Goal: Transaction & Acquisition: Purchase product/service

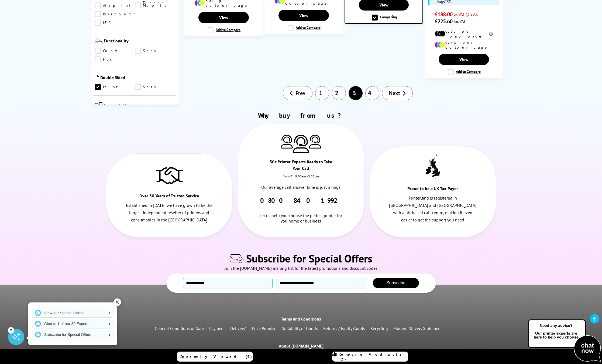
scroll to position [727, 0]
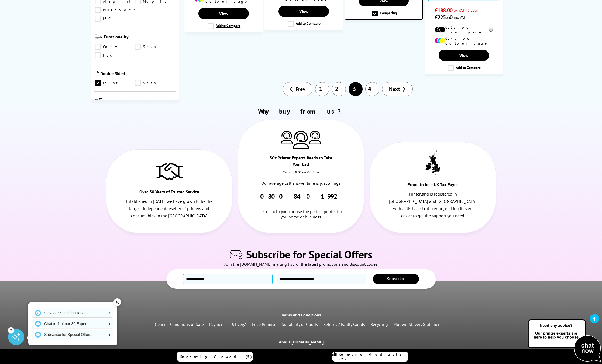
click at [324, 82] on link "1" at bounding box center [322, 89] width 14 height 14
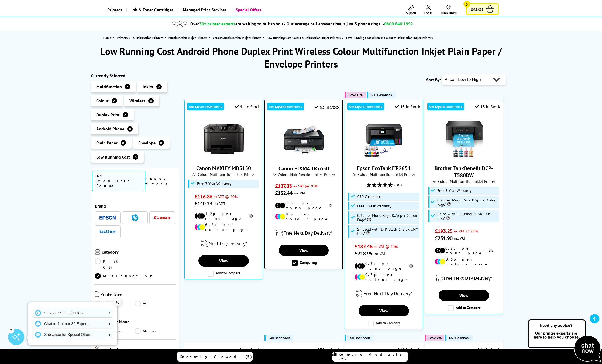
scroll to position [35, 0]
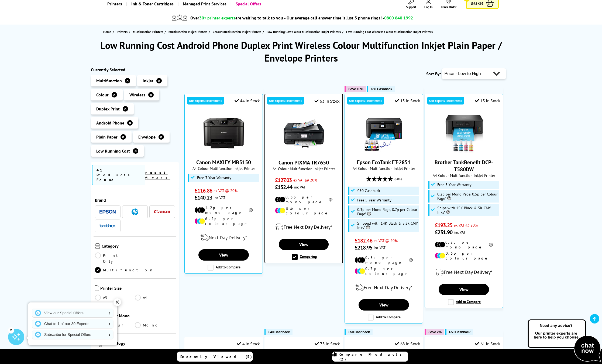
drag, startPoint x: 332, startPoint y: 161, endPoint x: 276, endPoint y: 159, distance: 56.1
click at [276, 159] on span "Canon PIXMA TR7650" at bounding box center [303, 162] width 69 height 7
copy link "Canon PIXMA TR7650"
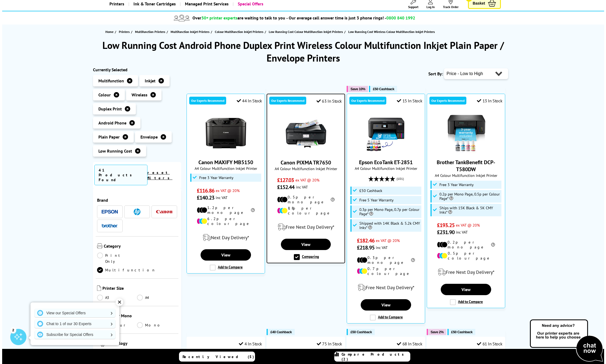
scroll to position [0, 0]
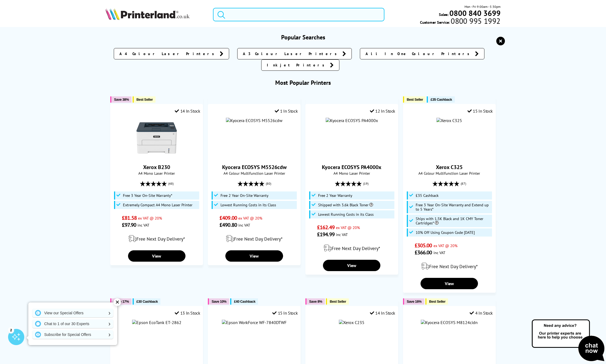
click at [269, 12] on input "search" at bounding box center [299, 14] width 172 height 13
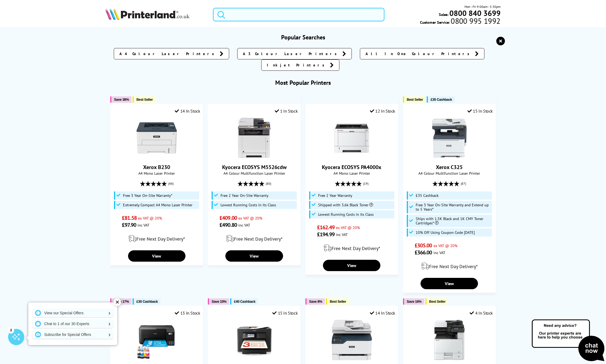
paste input "Canon PIXMA TR7650"
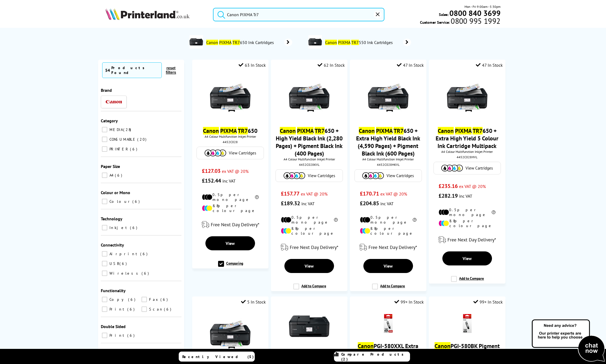
type input "Canon PIXMA Tr"
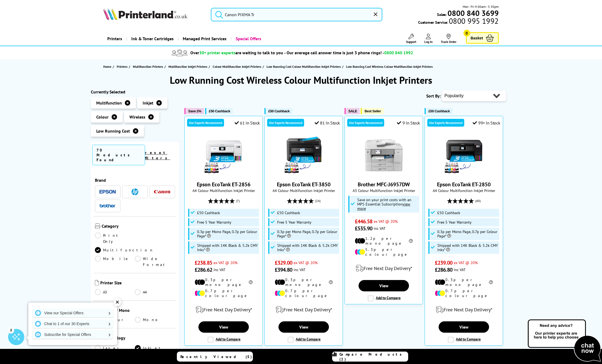
type input "Canon PIXMA Tr8"
type input "Canon PIXMA Tr"
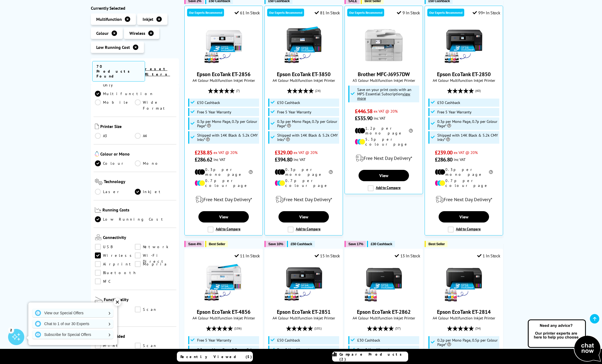
scroll to position [117, 0]
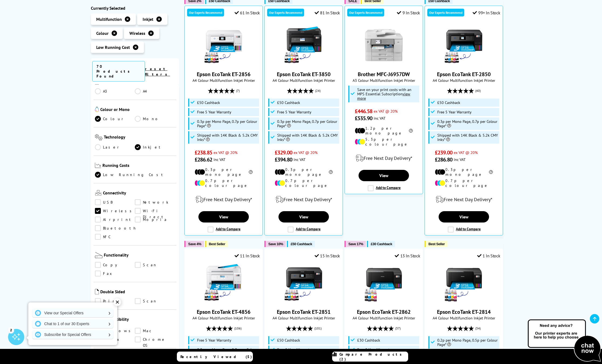
click at [118, 302] on div "✕" at bounding box center [118, 302] width 8 height 8
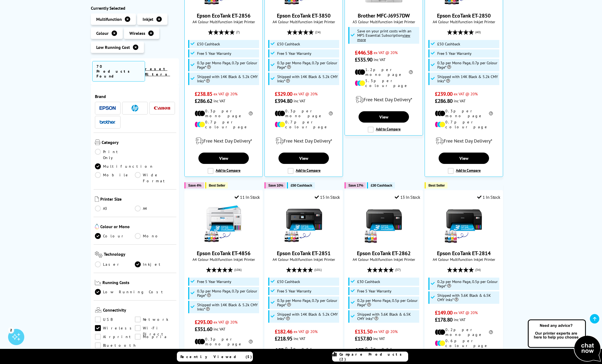
scroll to position [168, 0]
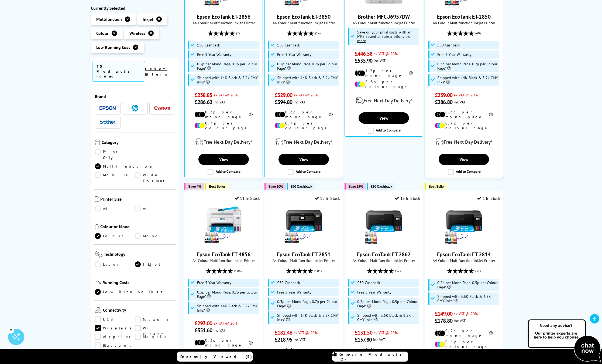
click at [164, 106] on img at bounding box center [162, 108] width 16 height 4
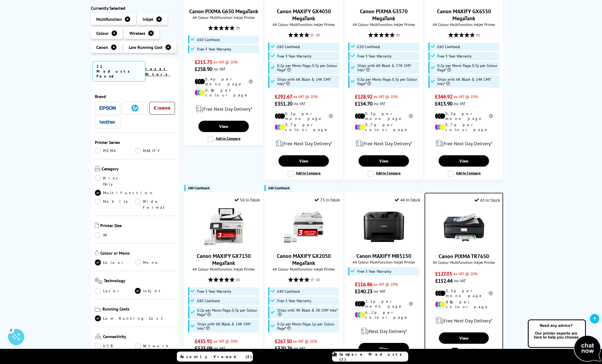
click at [98, 148] on link "PIXMA" at bounding box center [115, 151] width 40 height 6
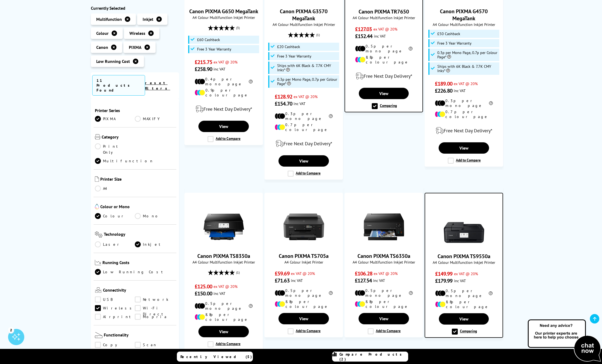
click at [148, 46] on icon at bounding box center [147, 47] width 5 height 5
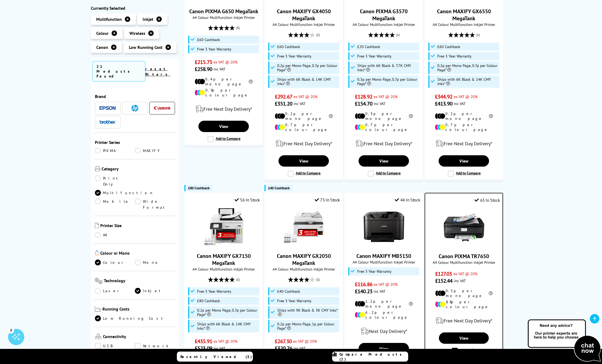
click at [114, 47] on icon at bounding box center [113, 47] width 5 height 5
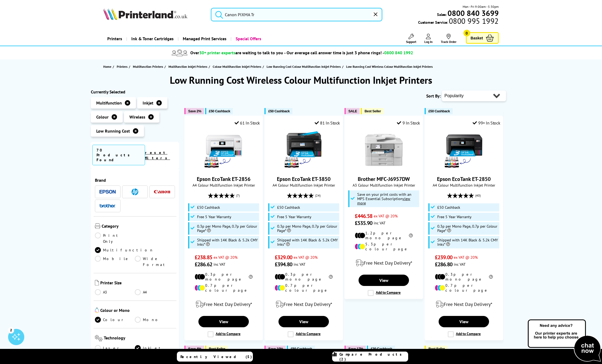
click at [473, 98] on select "Popularity Rating Price - Low to High Price - High to Low Running Costs - Low t…" at bounding box center [474, 95] width 64 height 11
select select "Running Costs"
click at [442, 90] on select "Popularity Rating Price - Low to High Price - High to Low Running Costs - Low t…" at bounding box center [474, 95] width 64 height 11
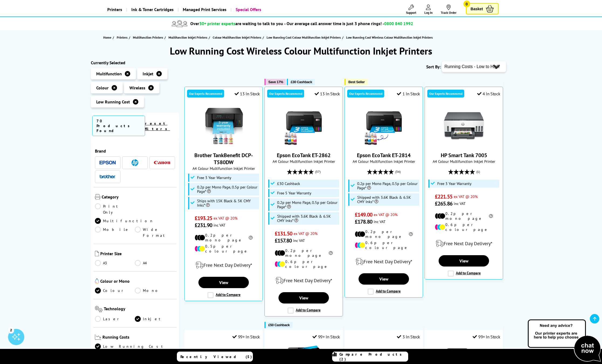
scroll to position [30, 0]
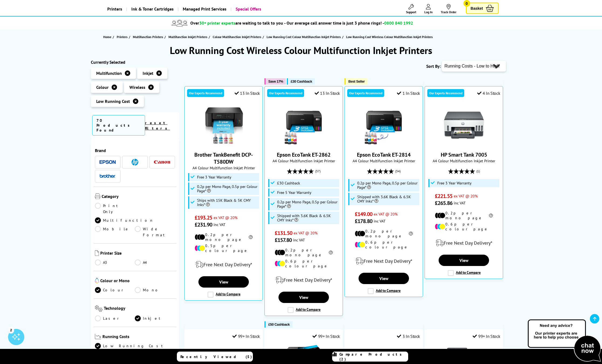
click at [159, 159] on span at bounding box center [162, 162] width 16 height 7
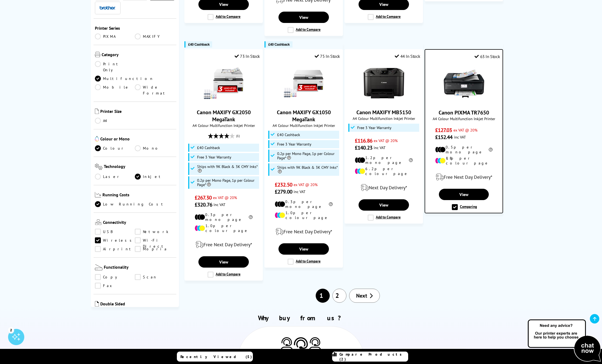
scroll to position [556, 0]
drag, startPoint x: 532, startPoint y: 161, endPoint x: 425, endPoint y: 242, distance: 134.0
click at [339, 288] on link "2" at bounding box center [340, 295] width 14 height 14
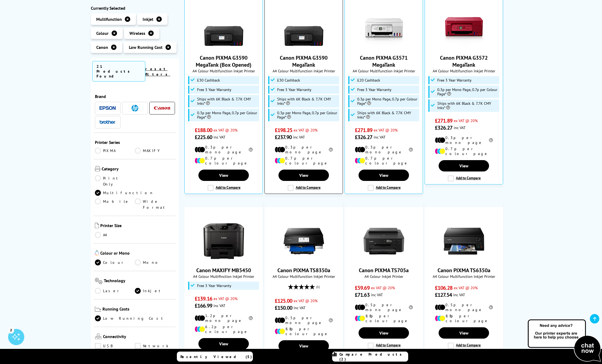
click at [321, 207] on div at bounding box center [304, 212] width 78 height 11
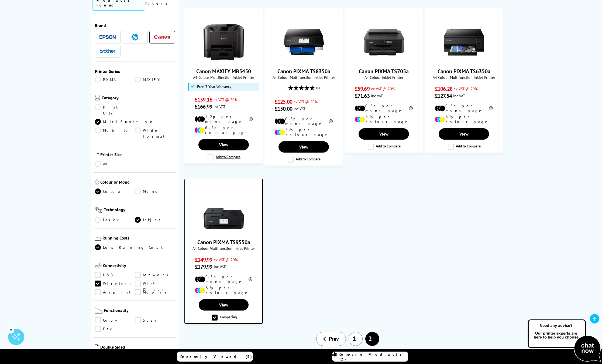
scroll to position [326, 0]
click at [353, 331] on link "1" at bounding box center [356, 338] width 14 height 14
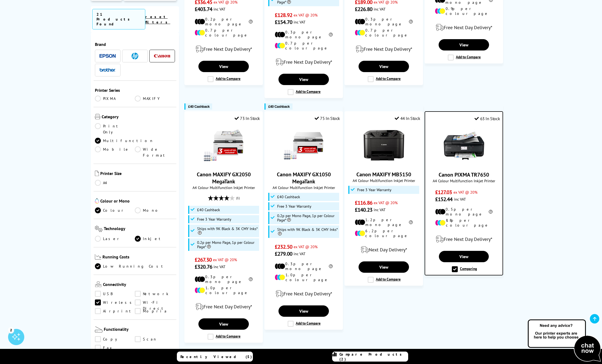
scroll to position [499, 0]
click at [460, 138] on img at bounding box center [464, 145] width 40 height 40
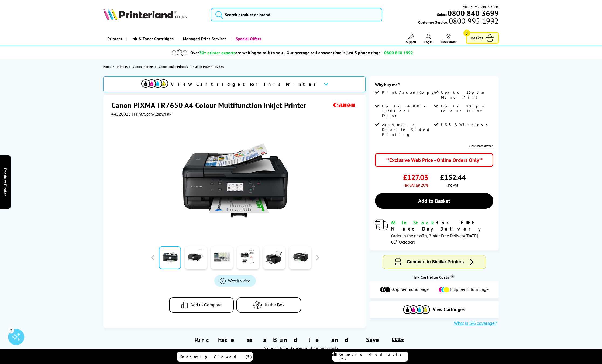
click at [185, 261] on div at bounding box center [196, 257] width 26 height 27
click at [192, 261] on link at bounding box center [196, 257] width 22 height 23
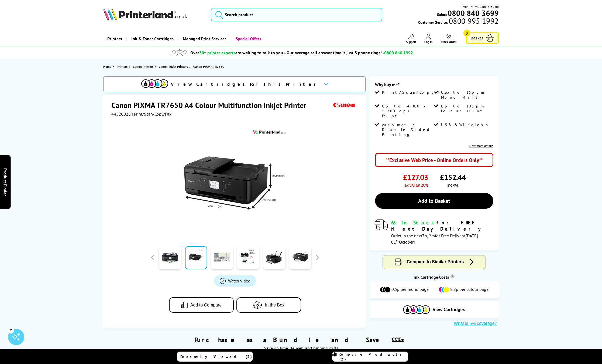
click at [225, 261] on link at bounding box center [222, 257] width 22 height 23
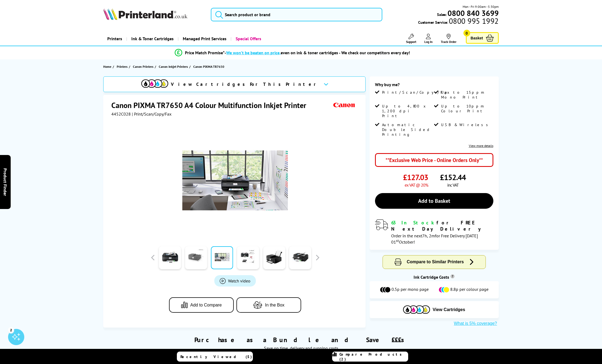
click at [193, 262] on link at bounding box center [196, 257] width 22 height 23
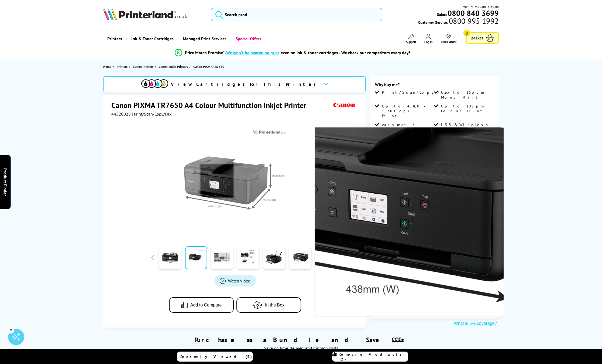
click at [217, 181] on img at bounding box center [235, 180] width 106 height 106
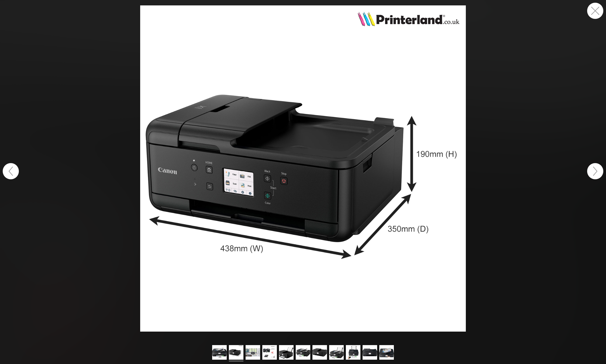
click at [600, 11] on button "button" at bounding box center [596, 11] width 16 height 16
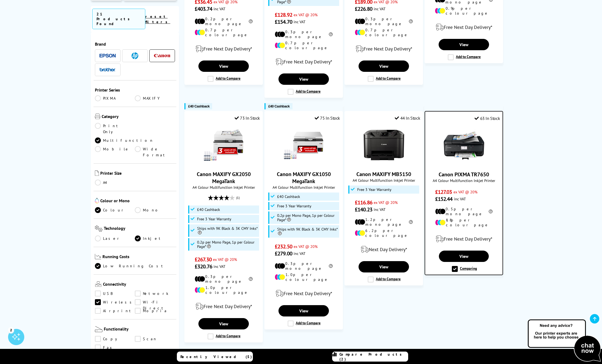
click at [338, 350] on link "2" at bounding box center [340, 357] width 14 height 14
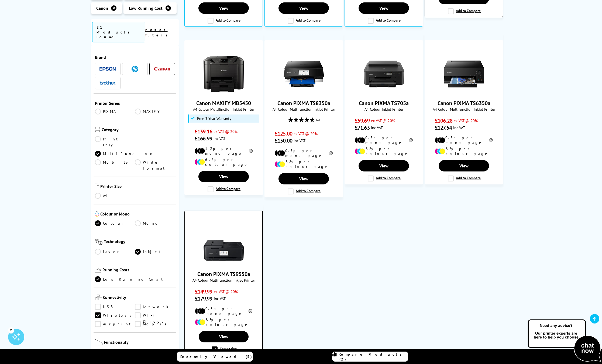
scroll to position [294, 0]
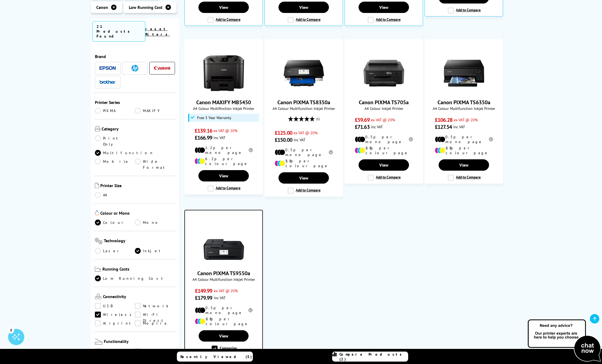
click at [236, 225] on img at bounding box center [224, 244] width 40 height 40
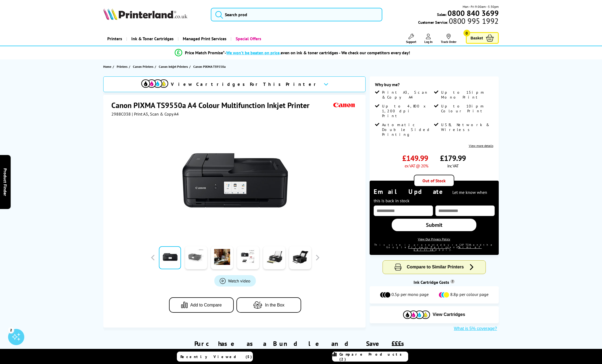
click at [195, 256] on link at bounding box center [196, 257] width 22 height 23
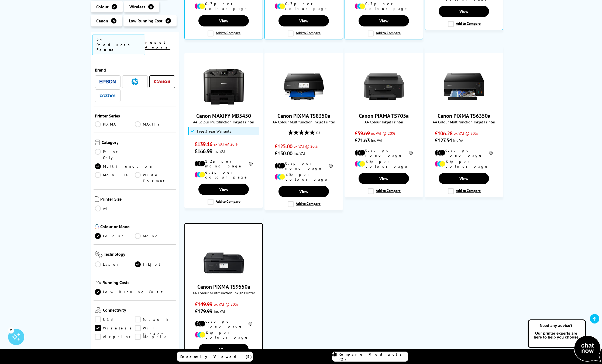
scroll to position [281, 0]
click at [331, 224] on ul "Save 5% £30 Cashback Our Experts Recommend Canon PIXMA G3590 MegaTank (Box Open…" at bounding box center [348, 95] width 327 height 546
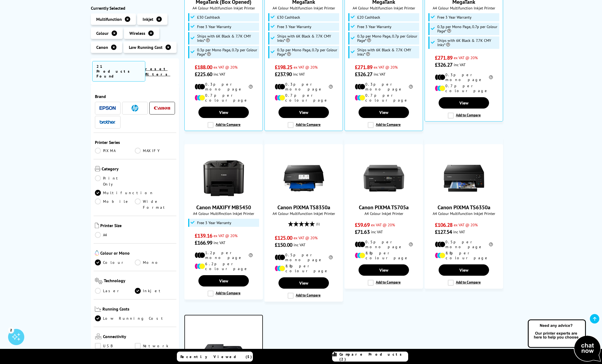
scroll to position [189, 0]
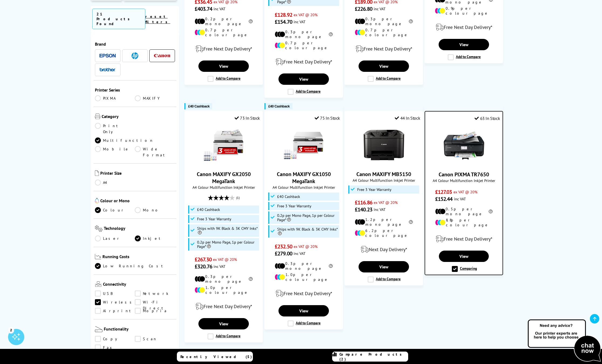
click at [467, 132] on img at bounding box center [464, 145] width 40 height 40
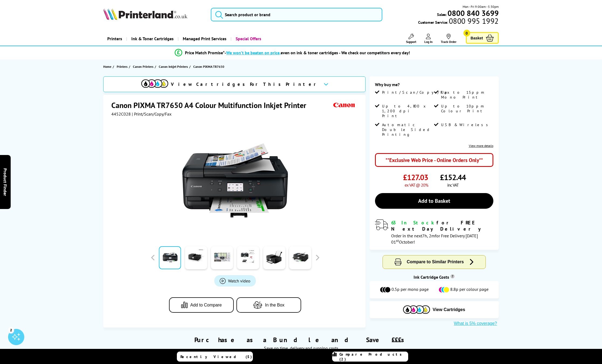
click at [324, 84] on icon at bounding box center [326, 84] width 5 height 3
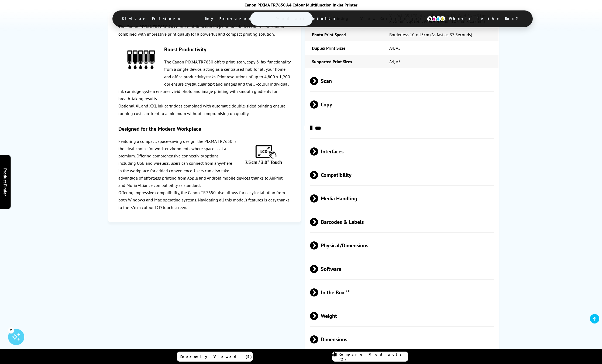
scroll to position [1037, 0]
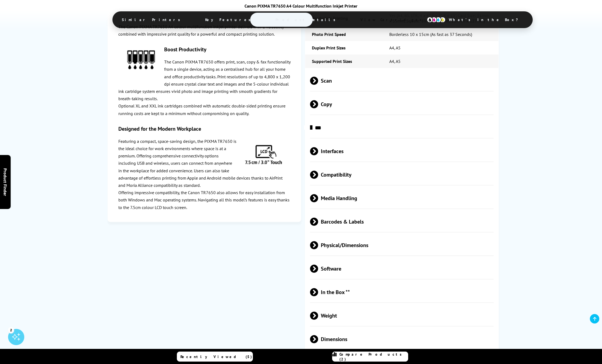
click at [331, 282] on span "In the Box **" at bounding box center [402, 292] width 184 height 20
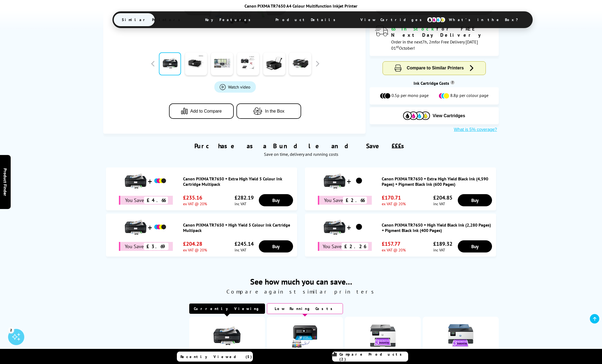
scroll to position [195, 0]
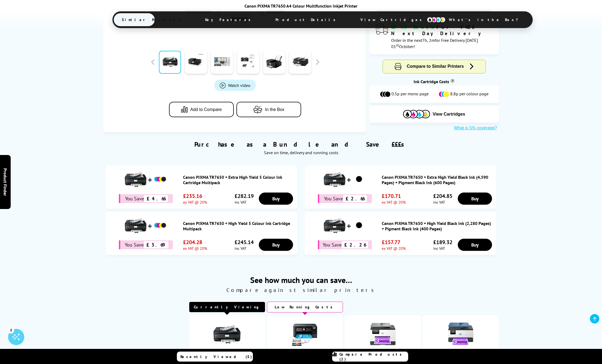
click at [248, 176] on link "Canon PIXMA TR7650 + Extra High Yield 5 Colour Ink Cartridge Multipack" at bounding box center [238, 179] width 111 height 11
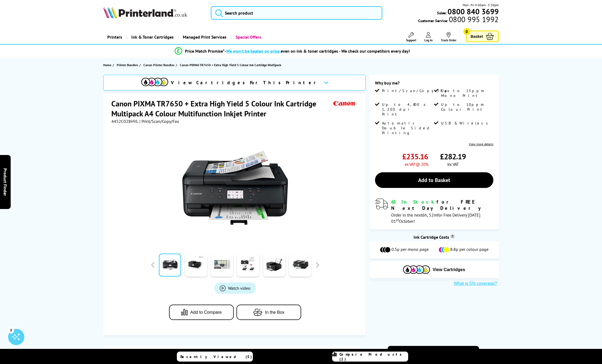
scroll to position [2, 0]
click at [246, 265] on link at bounding box center [248, 264] width 22 height 23
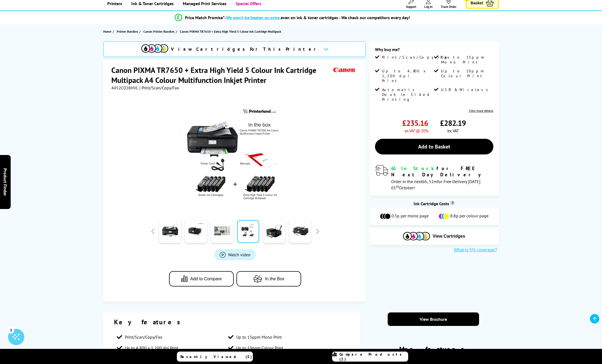
scroll to position [35, 0]
click at [274, 229] on link at bounding box center [274, 231] width 22 height 23
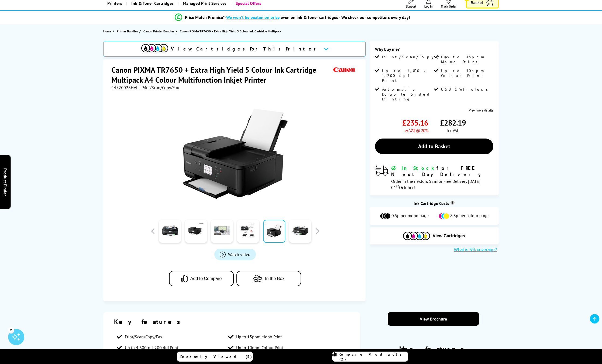
click at [226, 153] on img at bounding box center [235, 154] width 106 height 106
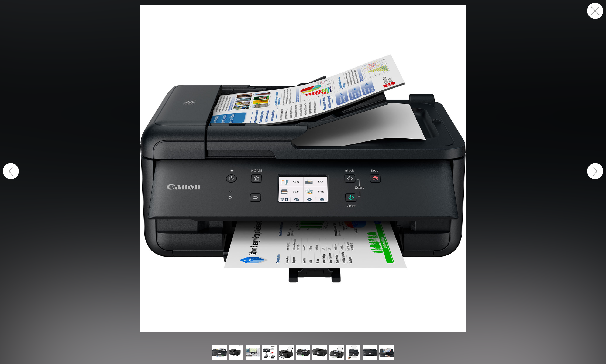
click at [597, 6] on button "button" at bounding box center [596, 11] width 16 height 16
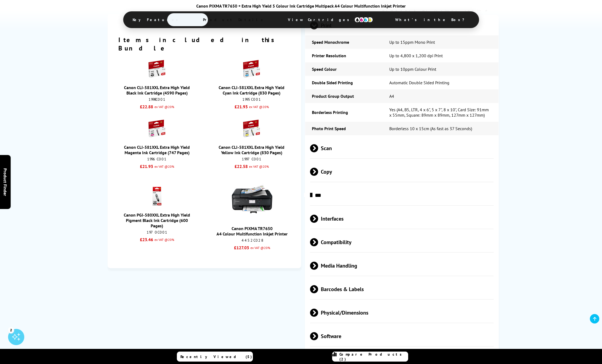
scroll to position [560, 0]
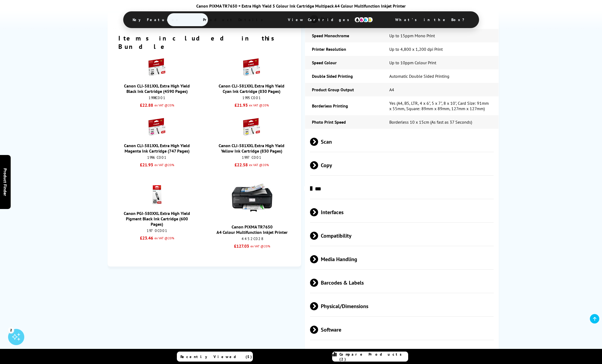
click at [329, 202] on span "Interfaces" at bounding box center [402, 212] width 184 height 20
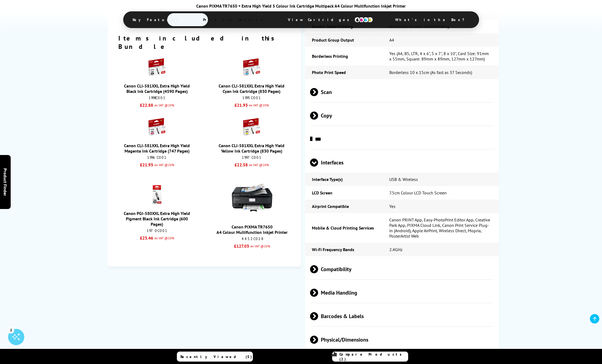
scroll to position [610, 0]
click at [341, 258] on span "Compatibility" at bounding box center [402, 268] width 184 height 20
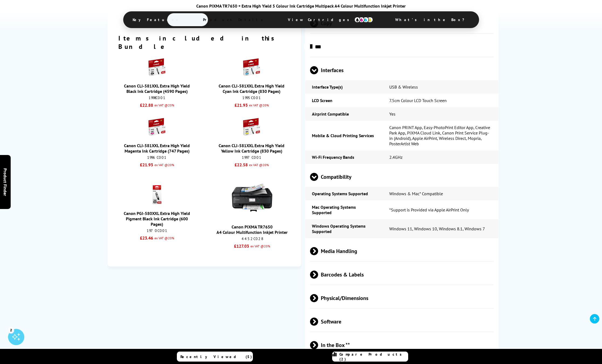
scroll to position [702, 0]
click at [342, 240] on span "Media Handling" at bounding box center [402, 250] width 184 height 20
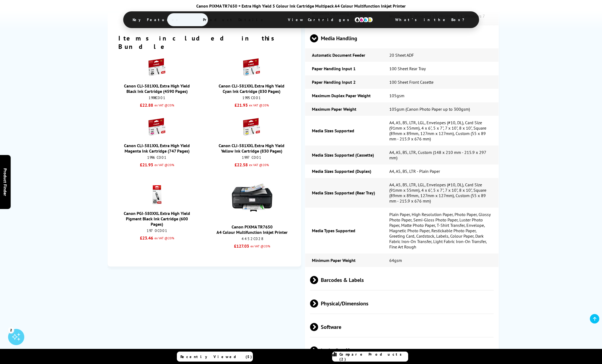
scroll to position [916, 0]
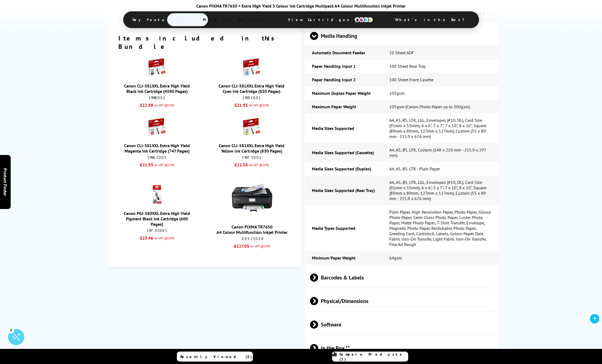
click at [344, 267] on span "Barcodes & Labels" at bounding box center [402, 277] width 184 height 20
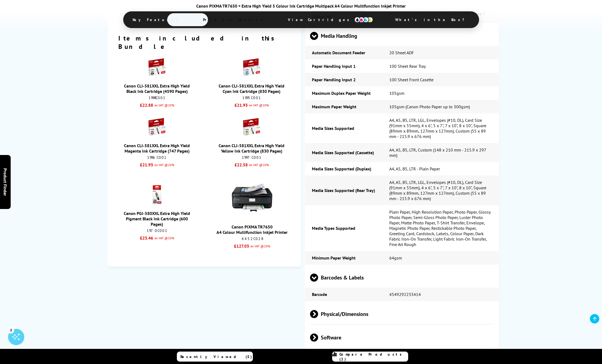
click at [336, 304] on span "Physical/Dimensions" at bounding box center [402, 314] width 184 height 20
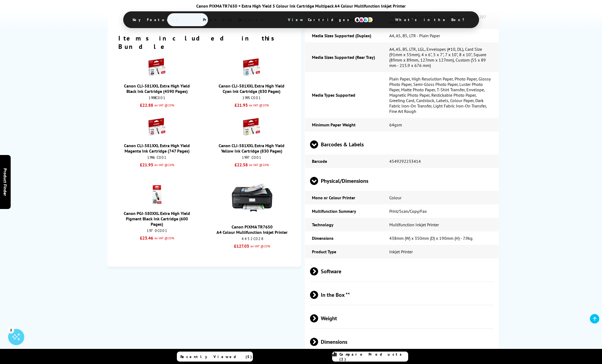
scroll to position [1050, 0]
click at [328, 261] on span "Software" at bounding box center [402, 271] width 184 height 20
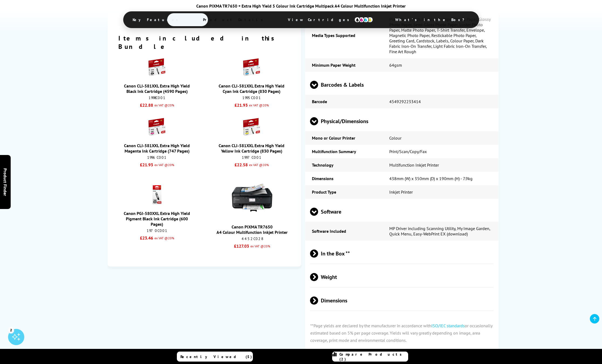
scroll to position [1109, 0]
click at [339, 243] on span "In the Box **" at bounding box center [402, 253] width 184 height 20
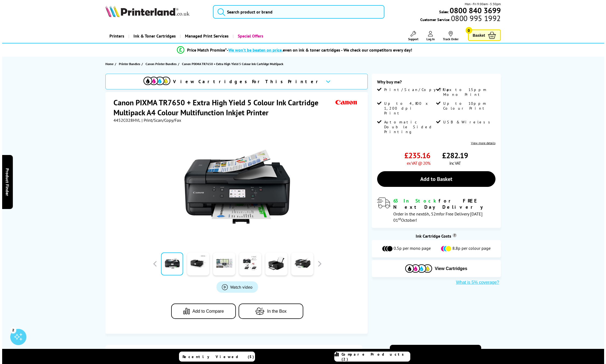
scroll to position [0, 0]
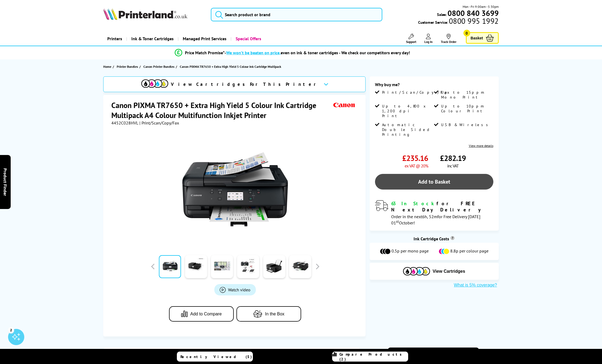
click at [448, 174] on link "Add to Basket" at bounding box center [434, 182] width 118 height 16
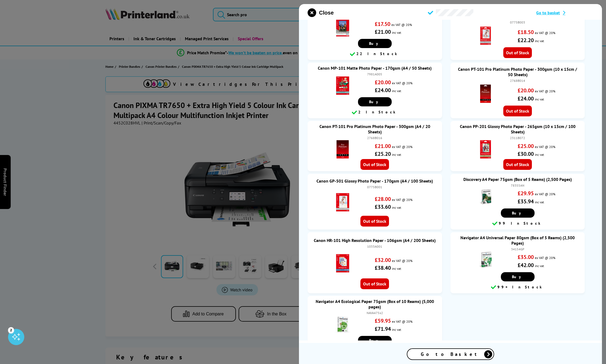
scroll to position [1190, 0]
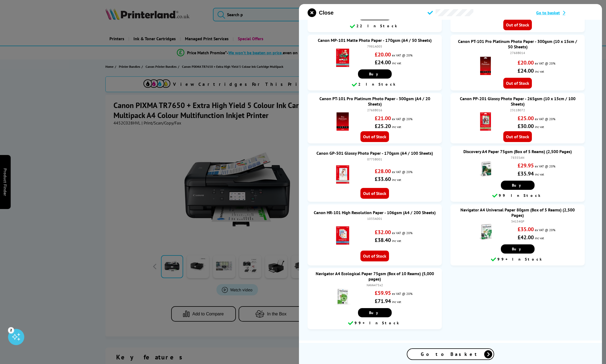
click at [460, 357] on span "Go to Basket" at bounding box center [450, 354] width 59 height 6
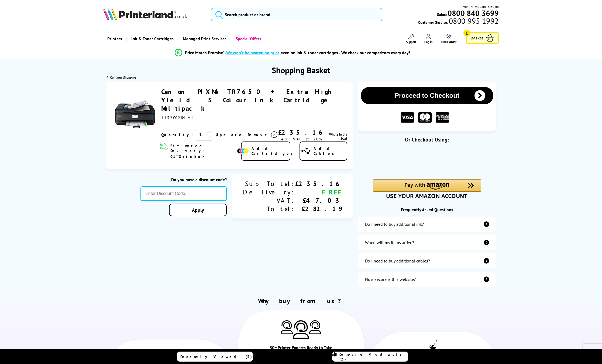
click at [182, 93] on link "Canon PIXMA TR7650 + Extra High Yield 5 Colour Ink Cartridge Multipack" at bounding box center [247, 99] width 172 height 25
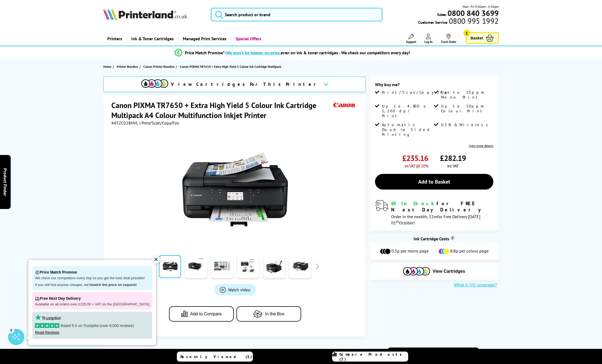
click at [483, 144] on link "View more details" at bounding box center [481, 146] width 25 height 4
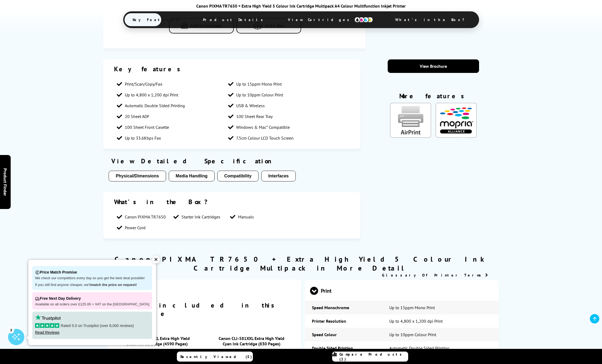
scroll to position [307, 0]
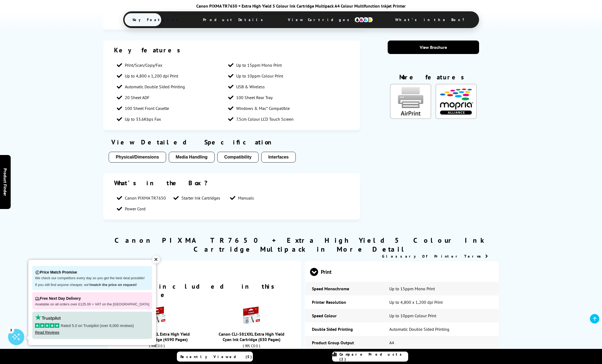
click at [280, 155] on button "Interfaces" at bounding box center [278, 157] width 35 height 11
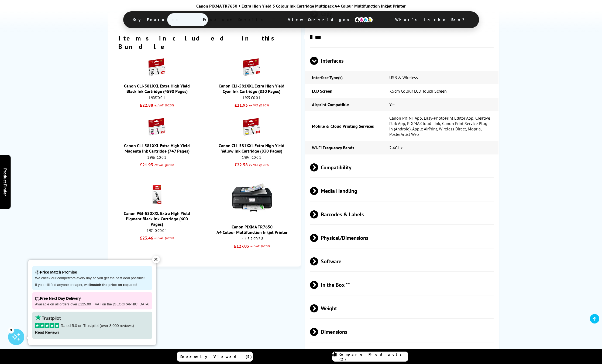
scroll to position [712, 0]
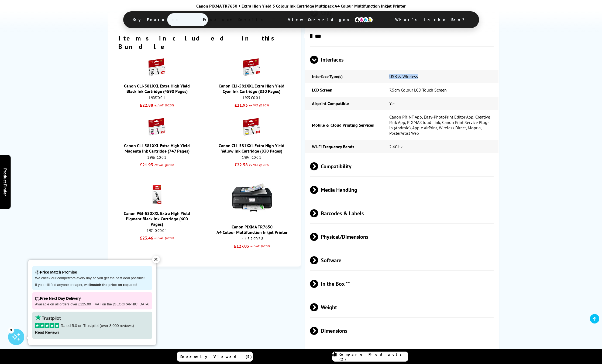
drag, startPoint x: 391, startPoint y: 68, endPoint x: 422, endPoint y: 68, distance: 31.6
click at [422, 70] on td "USB & Wireless" at bounding box center [441, 76] width 116 height 13
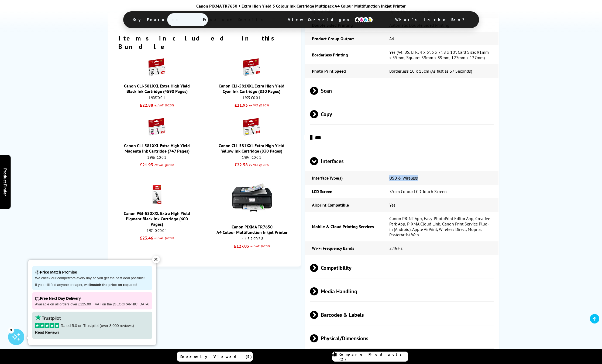
scroll to position [610, 0]
drag, startPoint x: 198, startPoint y: 6, endPoint x: 239, endPoint y: 4, distance: 41.1
click at [239, 4] on div "Canon PIXMA TR7650 + Extra High Yield 5 Colour Ink Cartridge Multipack A4 Colou…" at bounding box center [301, 5] width 378 height 5
copy div "Canon PIXMA TR7650"
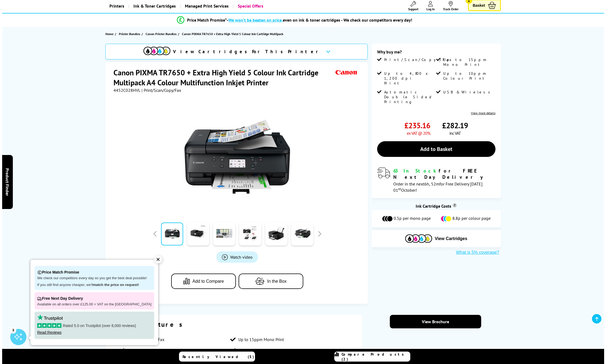
scroll to position [32, 0]
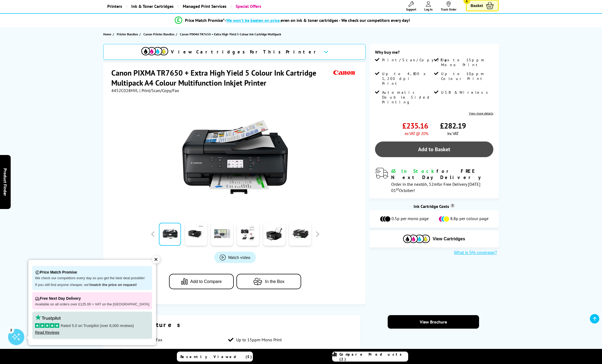
click at [439, 141] on link "Add to Basket" at bounding box center [434, 149] width 118 height 16
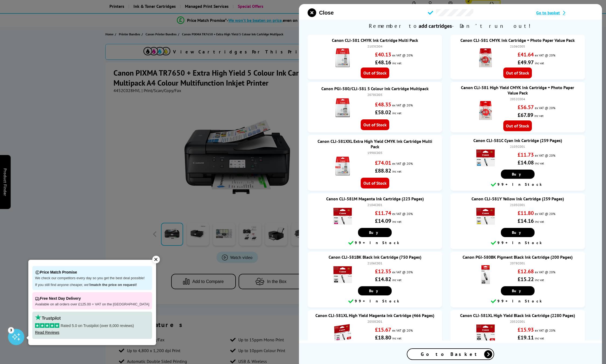
click at [445, 359] on div "Go to Basket" at bounding box center [451, 354] width 86 height 11
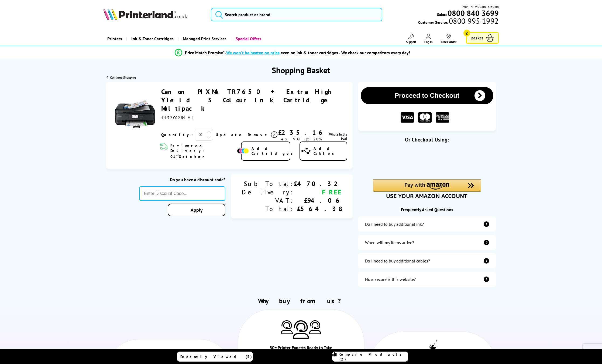
click at [207, 135] on icon at bounding box center [209, 137] width 5 height 5
click at [480, 36] on span "Basket" at bounding box center [477, 37] width 12 height 7
click at [207, 135] on icon at bounding box center [209, 137] width 5 height 5
click at [216, 132] on link "Update" at bounding box center [230, 134] width 28 height 5
click at [419, 96] on button "Proceed to Checkout" at bounding box center [427, 95] width 132 height 17
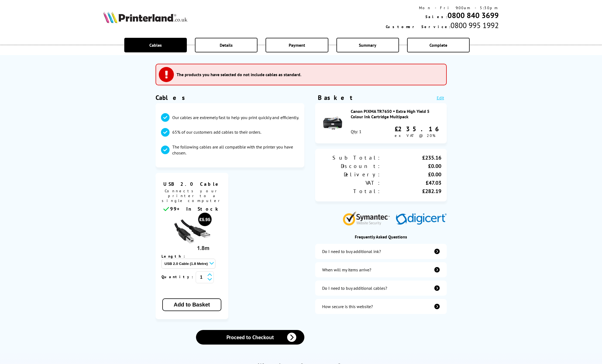
click at [206, 258] on select "USB 2.0 Cable (1.8 Metre) - £5.95 USB 2.0 Cable (3 metre) - £7.95 USB 2.0 Cable…" at bounding box center [189, 263] width 54 height 10
click at [263, 248] on ul "USB 2.0 Cable Connects your printer to a single computer 99+ In Stock Length: U…" at bounding box center [230, 246] width 149 height 146
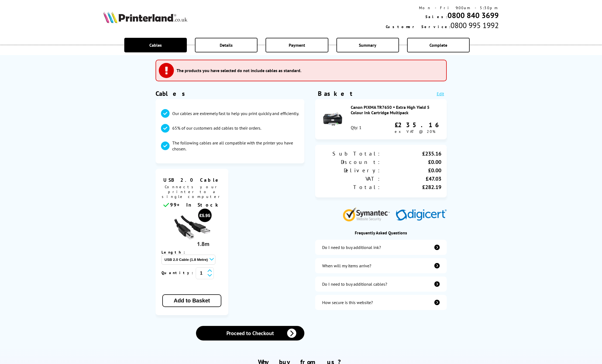
scroll to position [4, 0]
click at [262, 326] on link "Proceed to Checkout" at bounding box center [250, 332] width 108 height 15
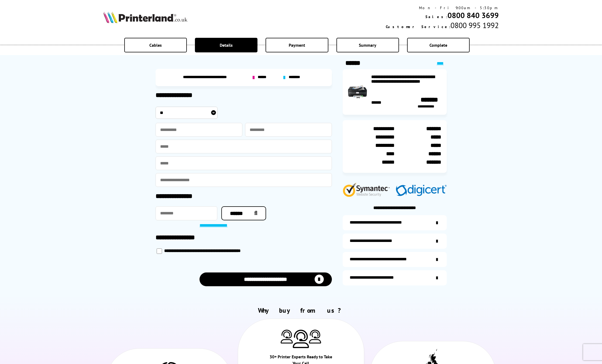
click at [190, 113] on select "** *** **** **" at bounding box center [187, 113] width 62 height 12
click at [191, 130] on input "text" at bounding box center [199, 130] width 87 height 14
click at [121, 150] on div "**********" at bounding box center [301, 147] width 602 height 294
click at [299, 77] on span "********" at bounding box center [295, 77] width 13 height 5
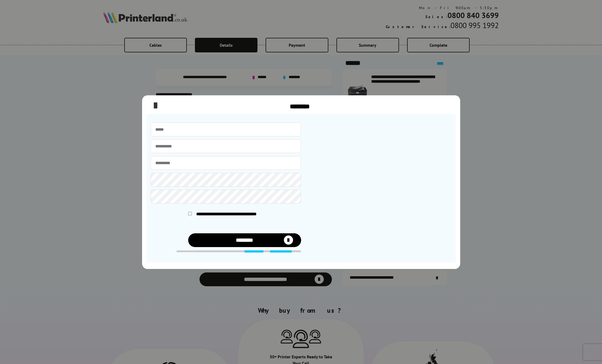
click at [154, 104] on icon "close modal" at bounding box center [155, 105] width 3 height 11
